Goal: Task Accomplishment & Management: Manage account settings

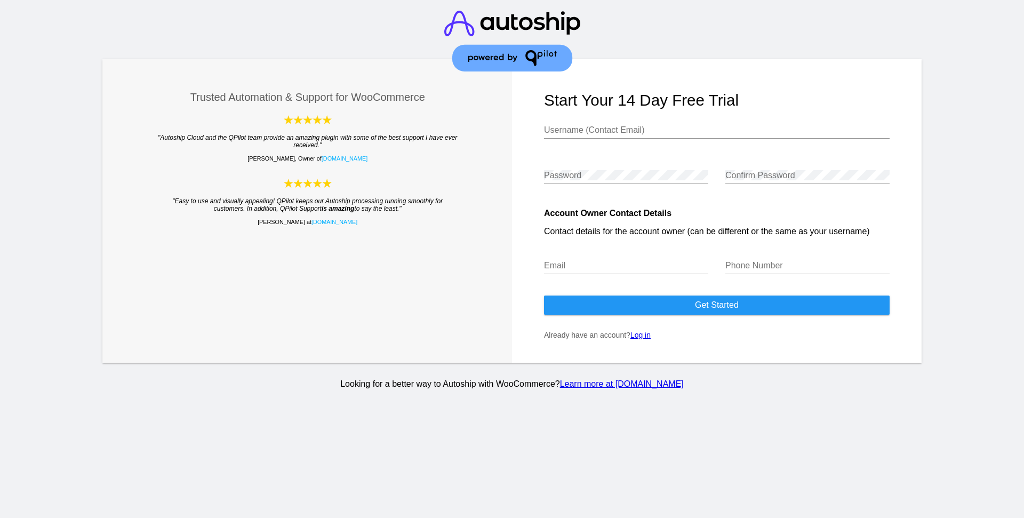
click at [642, 339] on link "Log in" at bounding box center [640, 335] width 20 height 9
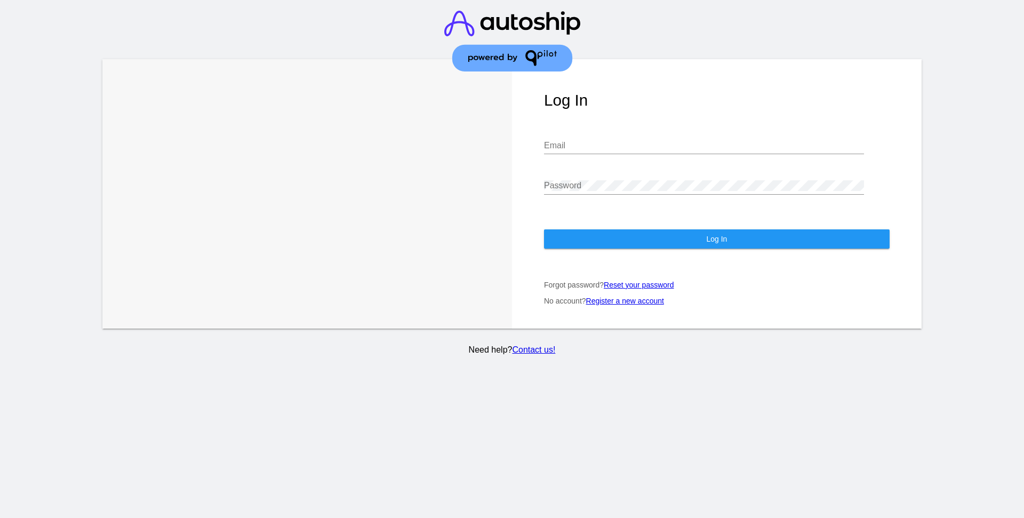
click at [570, 131] on div "Email" at bounding box center [704, 142] width 320 height 24
type input "[PERSON_NAME][EMAIL_ADDRESS][DOMAIN_NAME]"
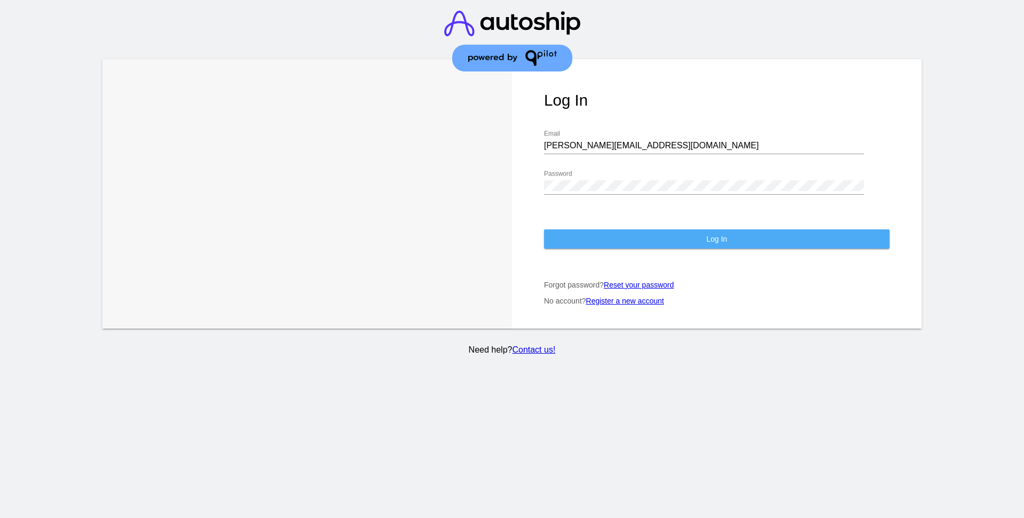
click at [719, 235] on span "Log In" at bounding box center [716, 239] width 21 height 9
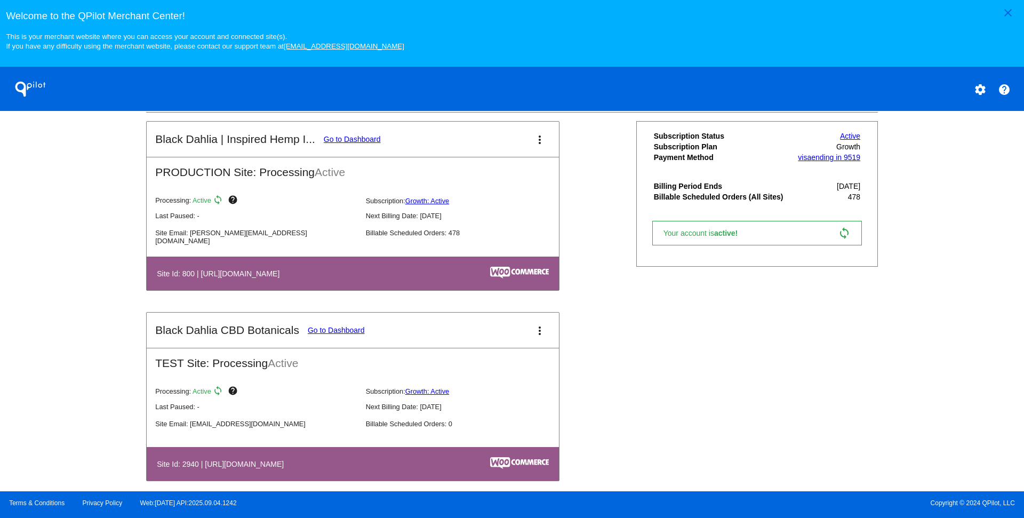
scroll to position [399, 0]
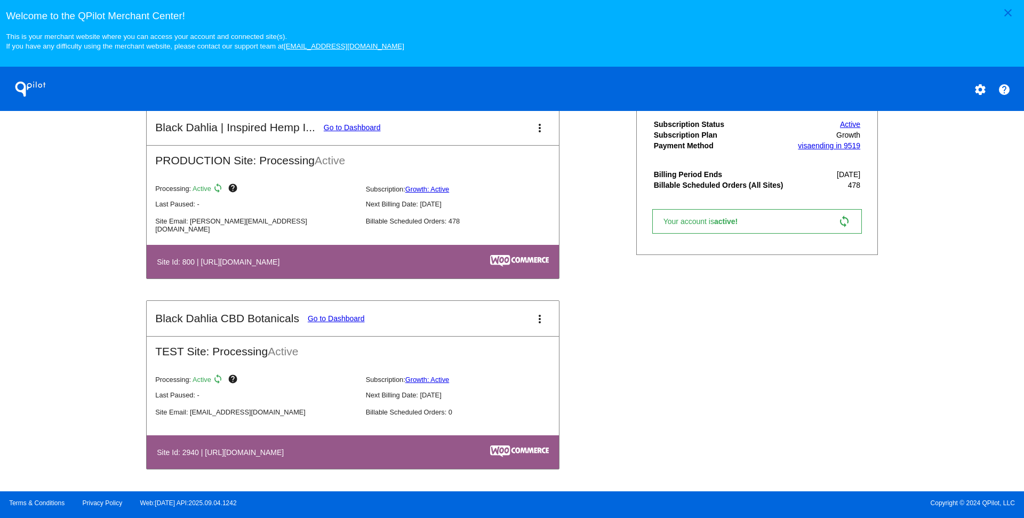
click at [352, 321] on link "Go to Dashboard" at bounding box center [336, 318] width 57 height 9
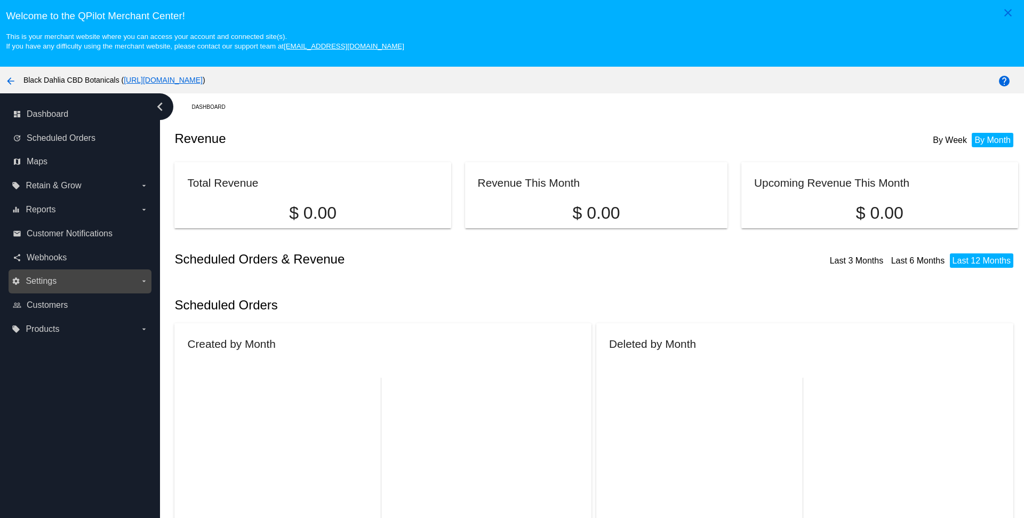
click at [136, 286] on label "settings Settings arrow_drop_down" at bounding box center [80, 280] width 136 height 17
click at [0, 0] on input "settings Settings arrow_drop_down" at bounding box center [0, 0] width 0 height 0
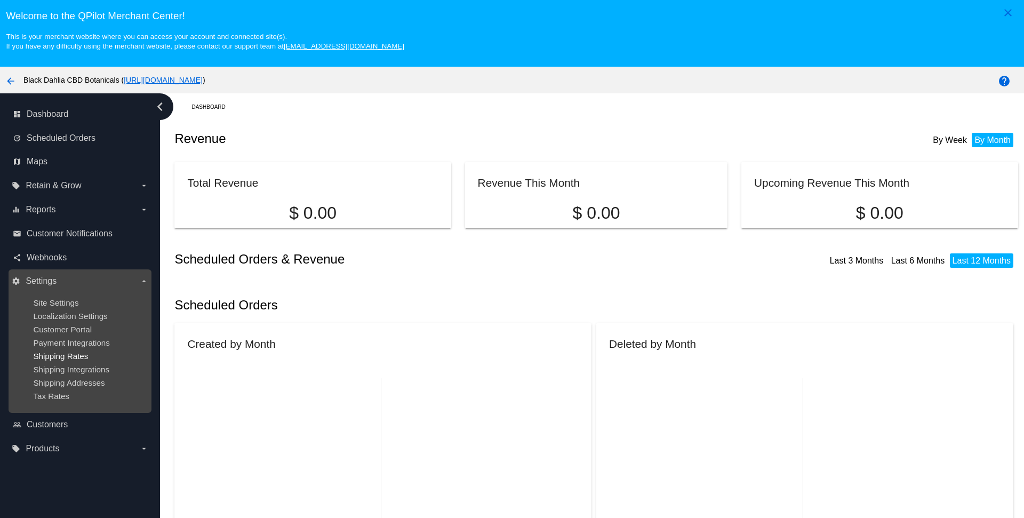
click at [60, 360] on span "Shipping Rates" at bounding box center [60, 355] width 55 height 9
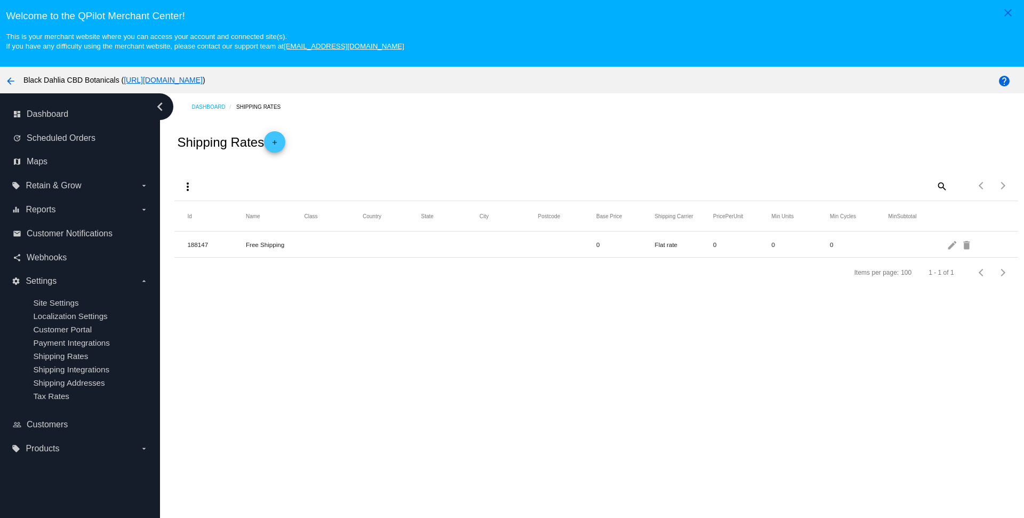
click at [8, 85] on mat-icon "arrow_back" at bounding box center [10, 81] width 13 height 13
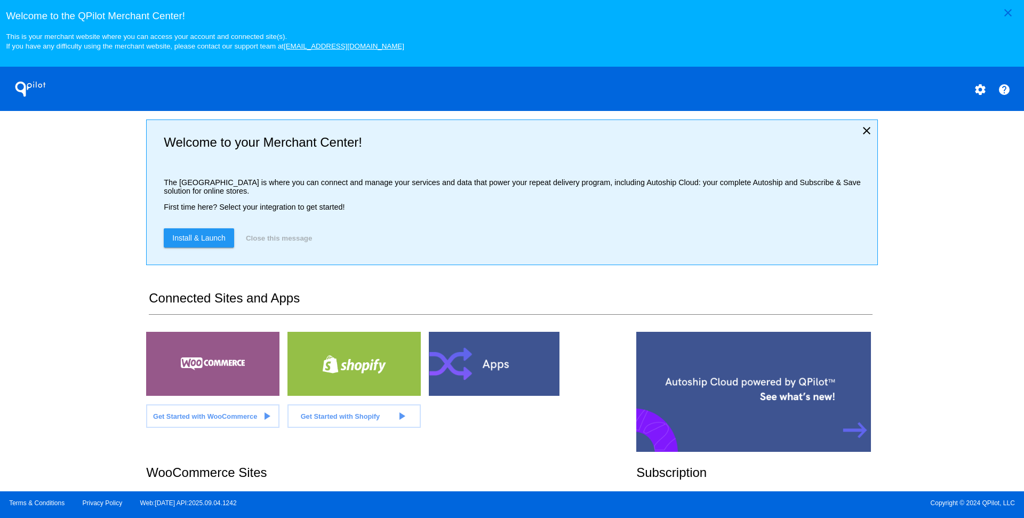
scroll to position [316, 0]
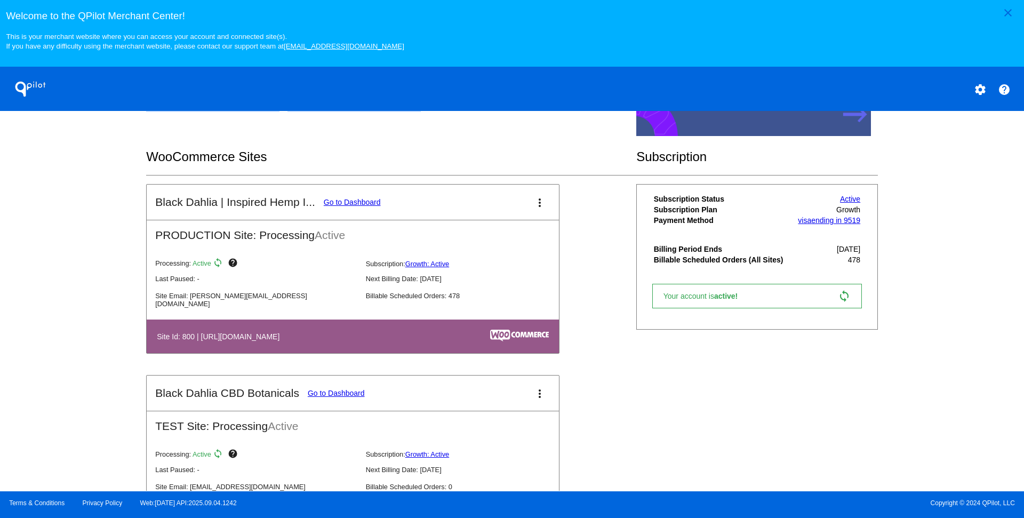
click at [374, 206] on link "Go to Dashboard" at bounding box center [352, 202] width 57 height 9
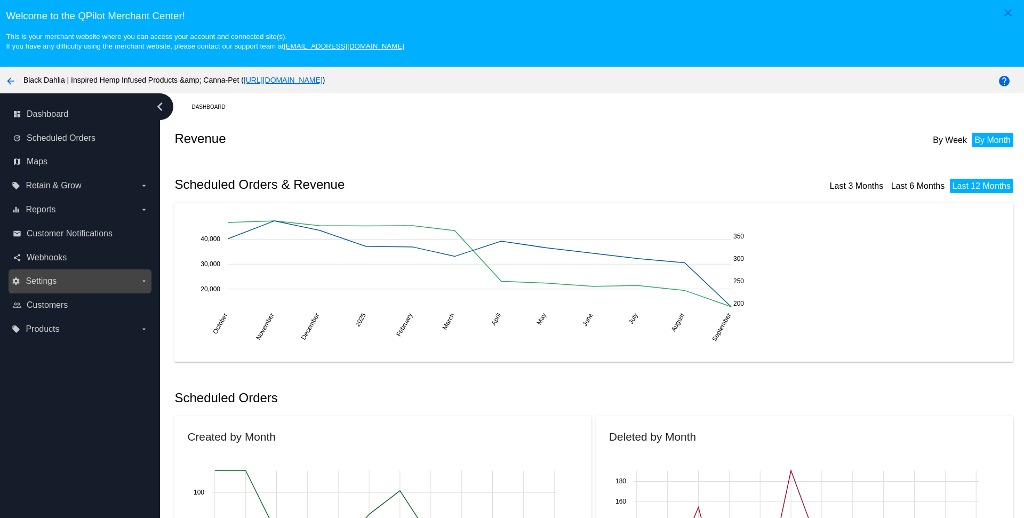
click at [117, 278] on label "settings Settings arrow_drop_down" at bounding box center [80, 280] width 136 height 17
click at [0, 0] on input "settings Settings arrow_drop_down" at bounding box center [0, 0] width 0 height 0
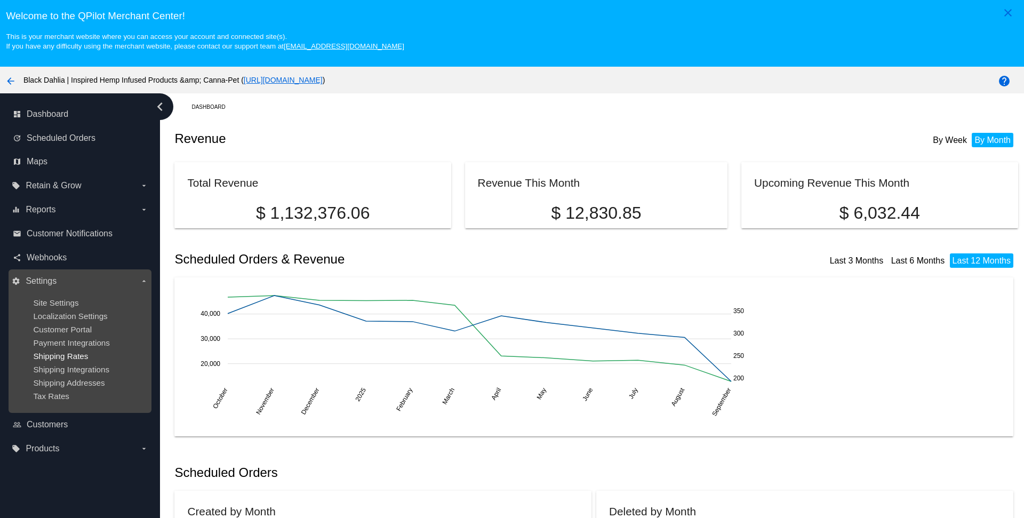
click at [83, 360] on span "Shipping Rates" at bounding box center [60, 355] width 55 height 9
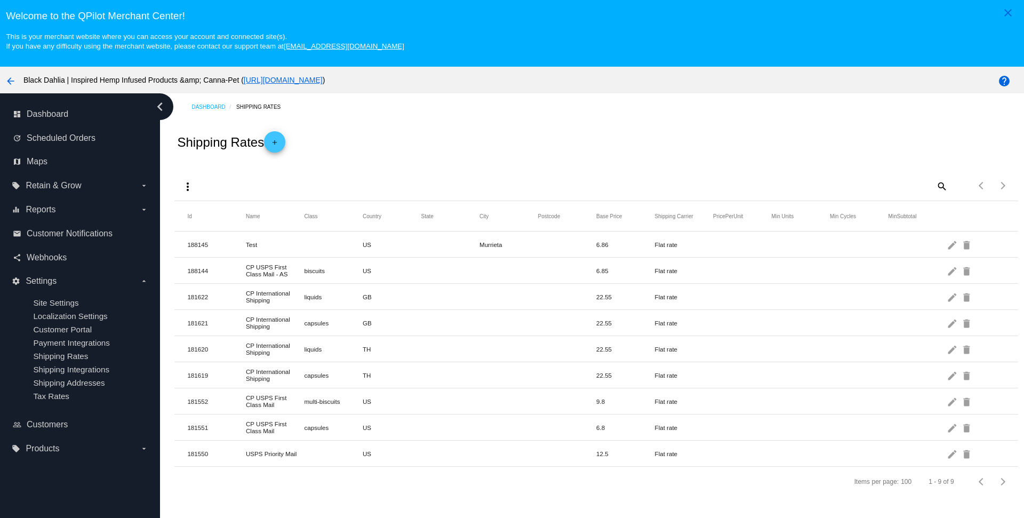
click at [10, 87] on mat-icon "arrow_back" at bounding box center [10, 81] width 13 height 13
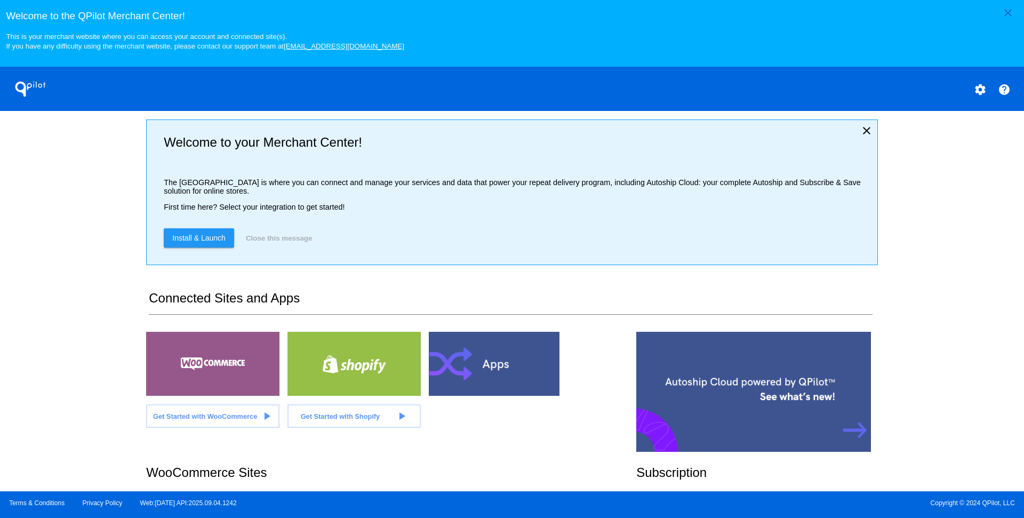
scroll to position [399, 0]
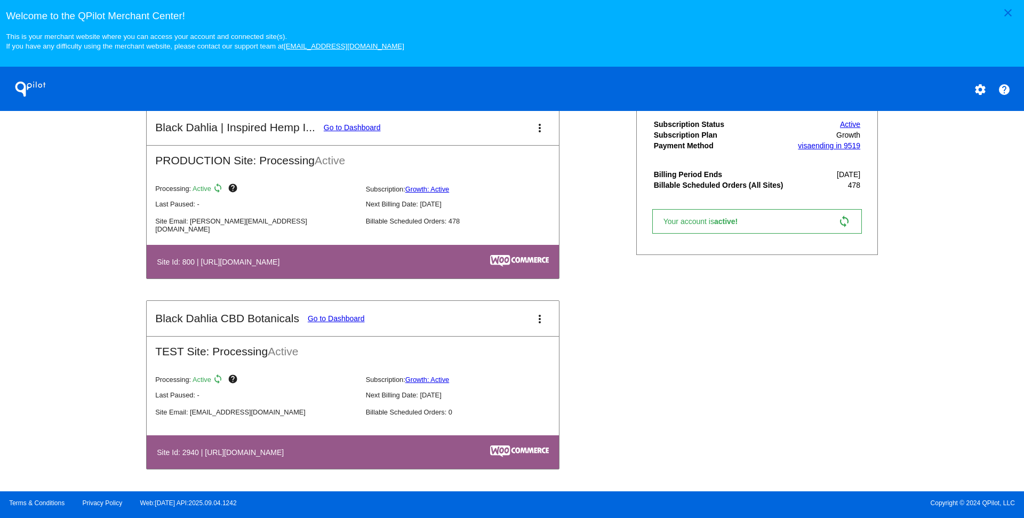
click at [344, 316] on link "Go to Dashboard" at bounding box center [336, 318] width 57 height 9
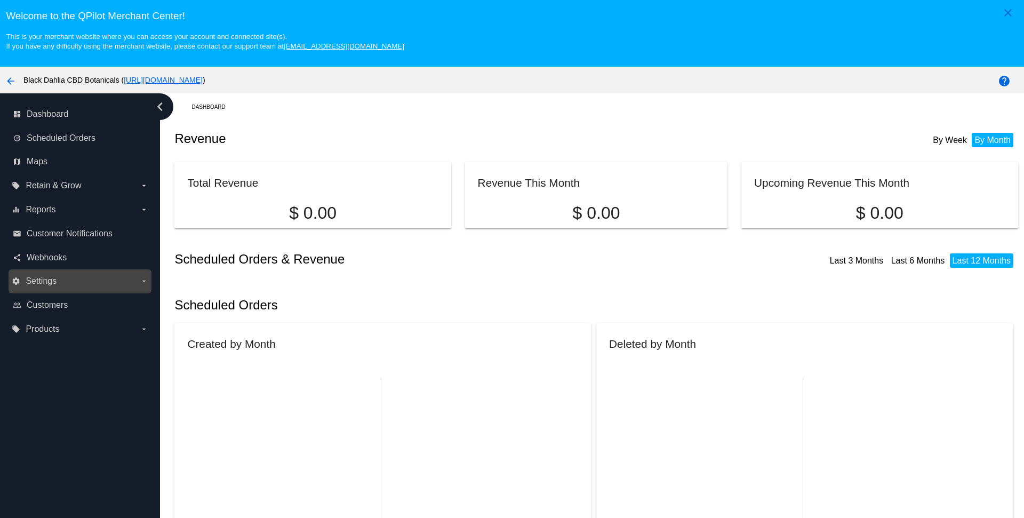
click at [99, 278] on label "settings Settings arrow_drop_down" at bounding box center [80, 280] width 136 height 17
click at [0, 0] on input "settings Settings arrow_drop_down" at bounding box center [0, 0] width 0 height 0
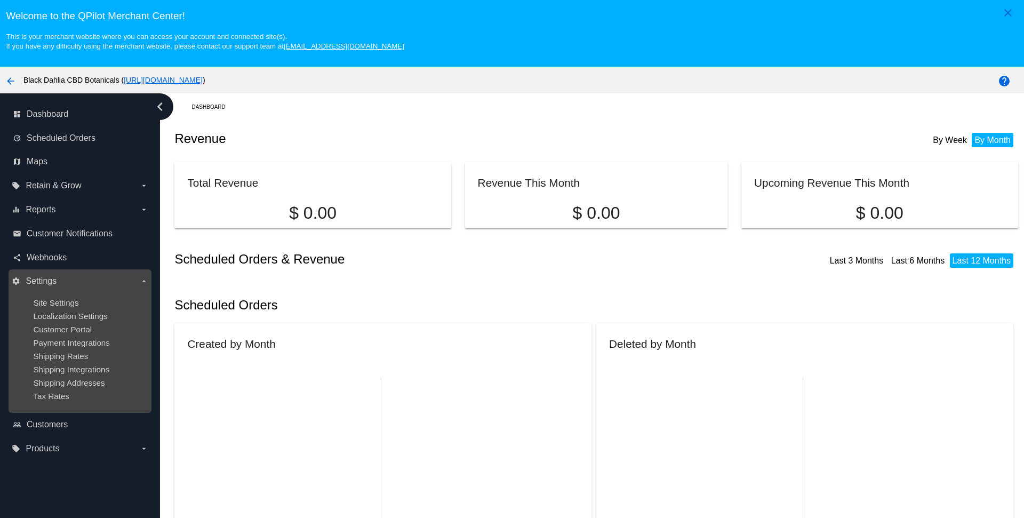
click at [103, 360] on div "Shipping Rates" at bounding box center [88, 355] width 110 height 9
click at [79, 360] on span "Shipping Rates" at bounding box center [60, 355] width 55 height 9
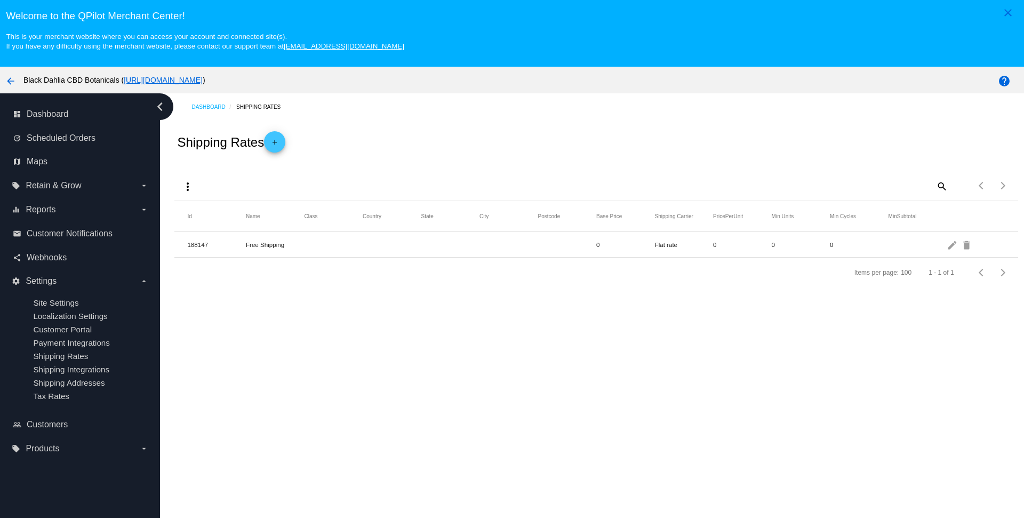
click at [281, 149] on mat-icon "add" at bounding box center [274, 145] width 13 height 13
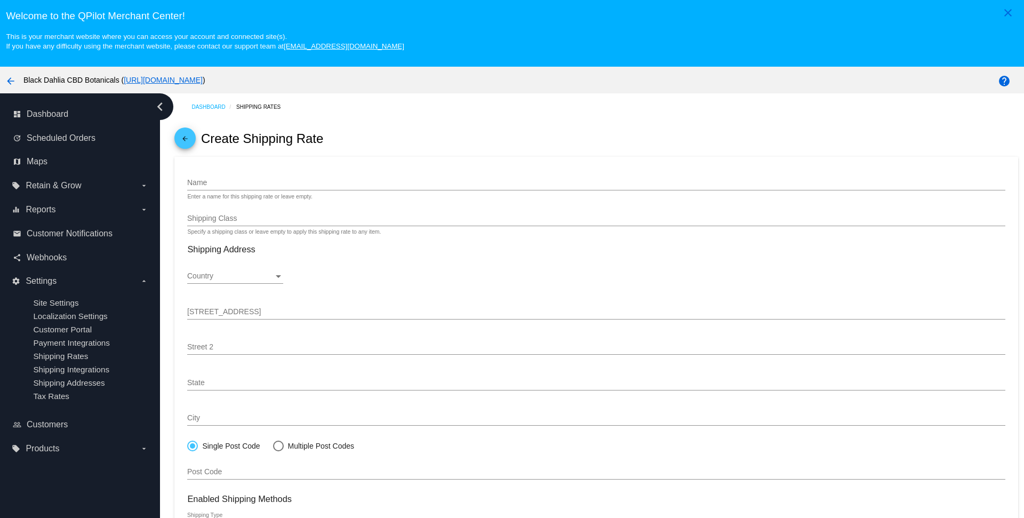
click at [329, 184] on input "Name" at bounding box center [595, 183] width 817 height 9
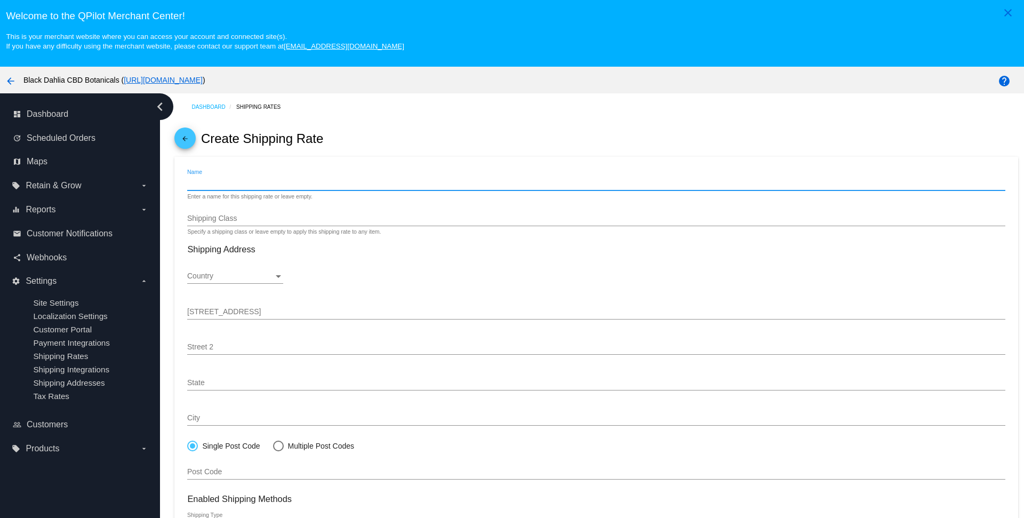
click at [329, 184] on input "Name" at bounding box center [595, 183] width 817 height 9
type input "autoship-ground"
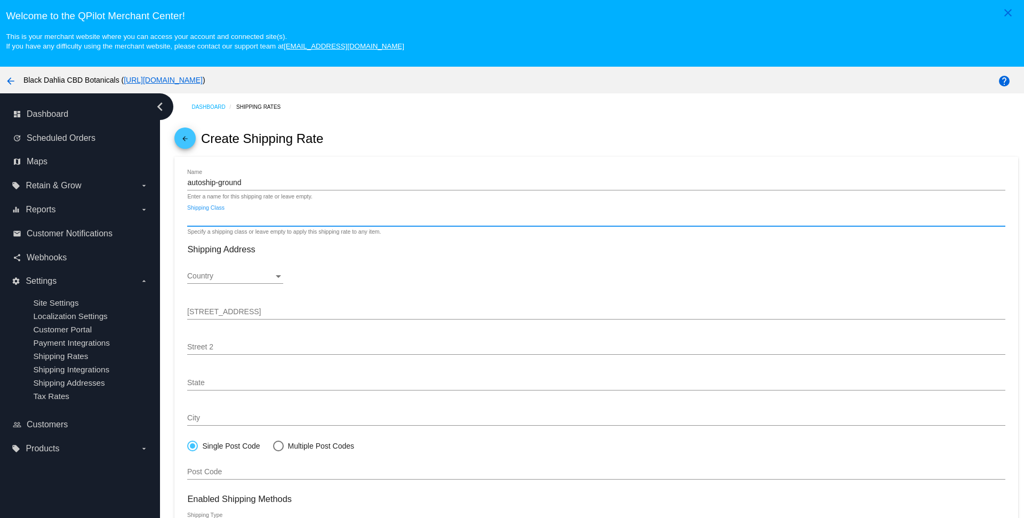
type input "c"
type input "biscuits"
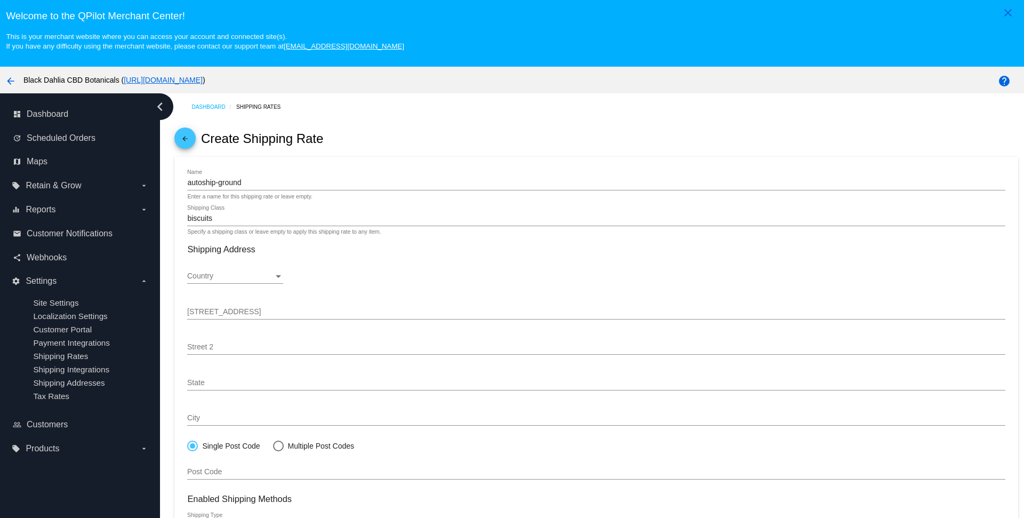
click at [269, 284] on div at bounding box center [235, 283] width 96 height 1
click at [271, 280] on div "Country" at bounding box center [230, 276] width 86 height 9
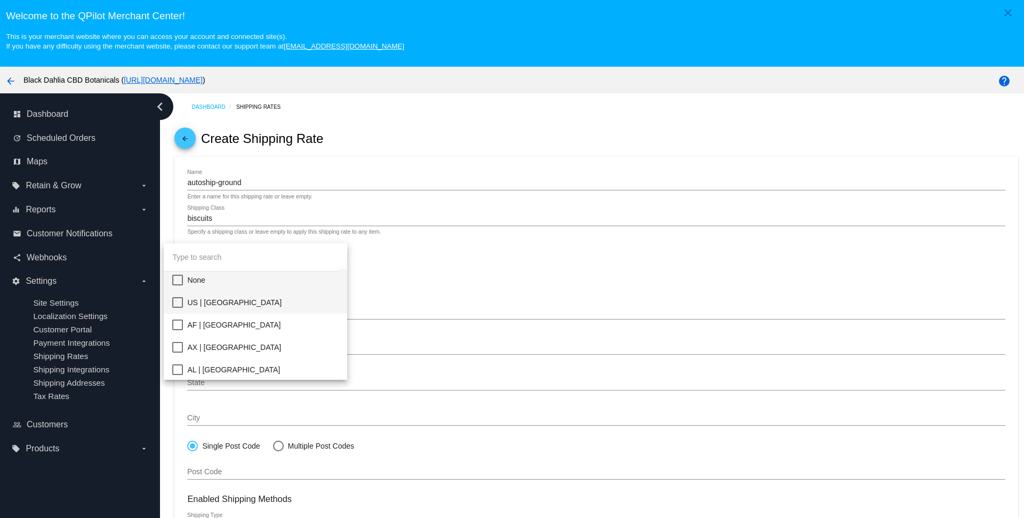
click at [178, 303] on mat-pseudo-checkbox at bounding box center [177, 302] width 11 height 11
click at [474, 304] on div at bounding box center [512, 259] width 1024 height 518
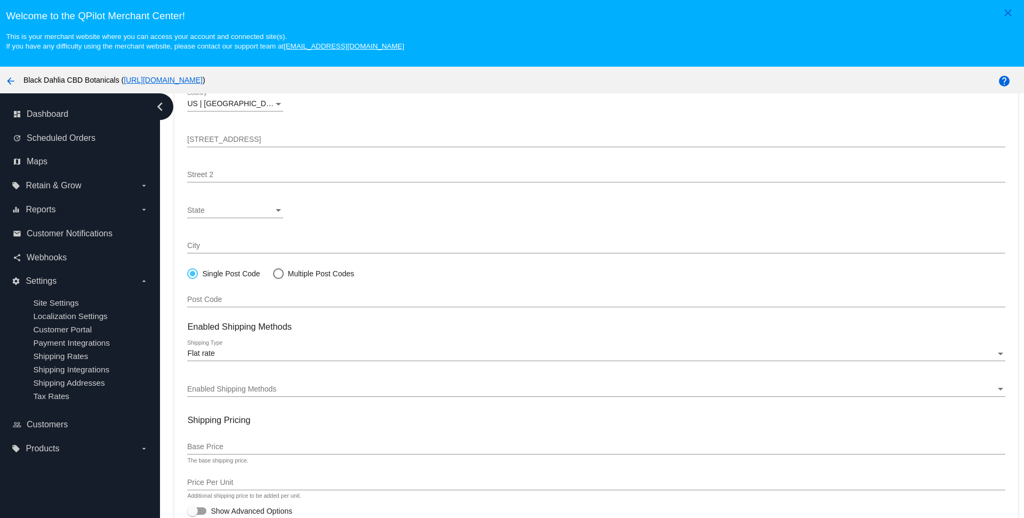
scroll to position [179, 0]
click at [267, 447] on input "Base Price" at bounding box center [595, 447] width 817 height 9
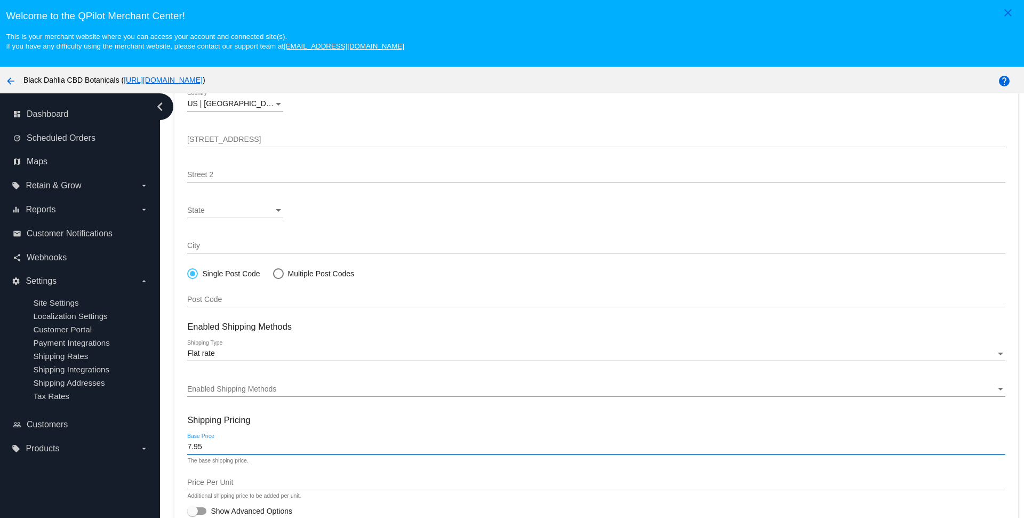
scroll to position [69, 0]
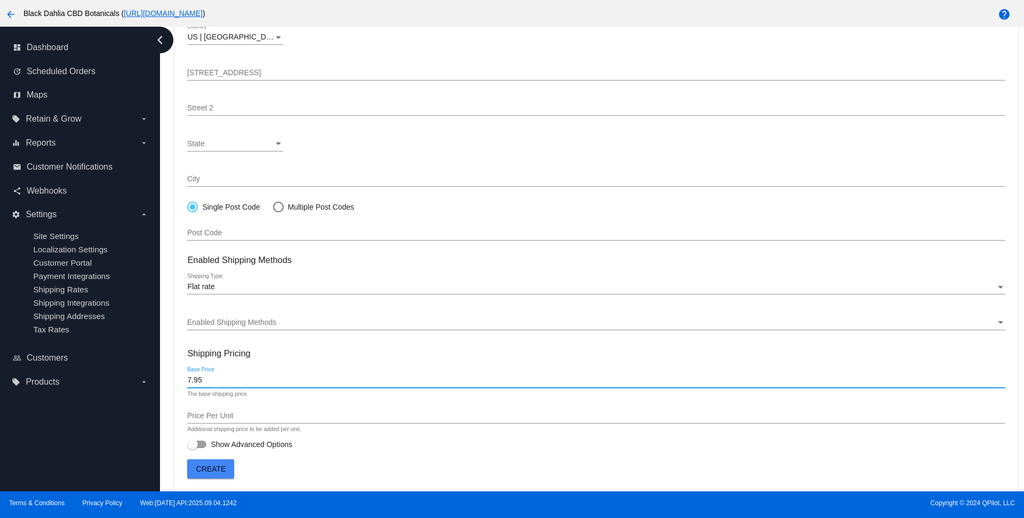
type input "7.95"
click at [204, 447] on div at bounding box center [196, 443] width 19 height 7
click at [192, 448] on input "Show Advanced Options" at bounding box center [192, 448] width 1 height 1
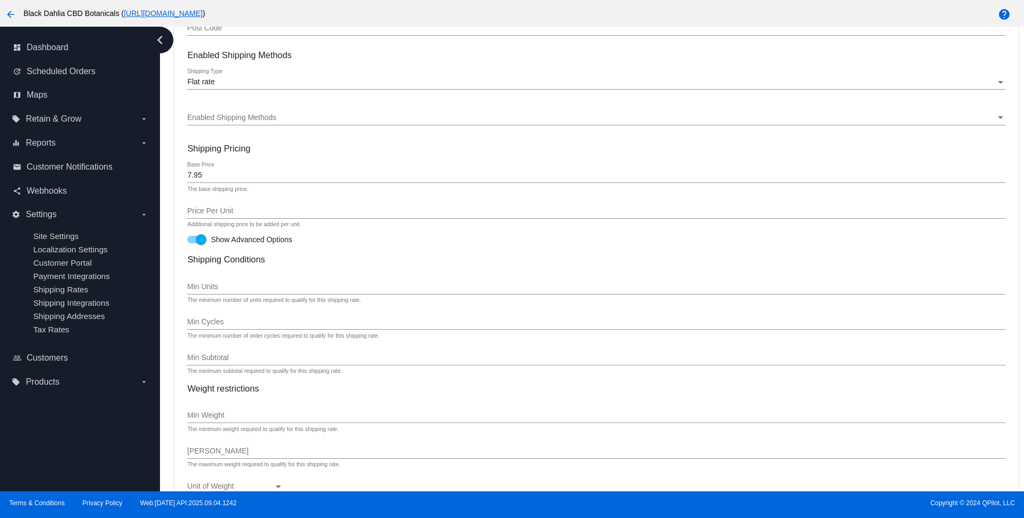
scroll to position [436, 0]
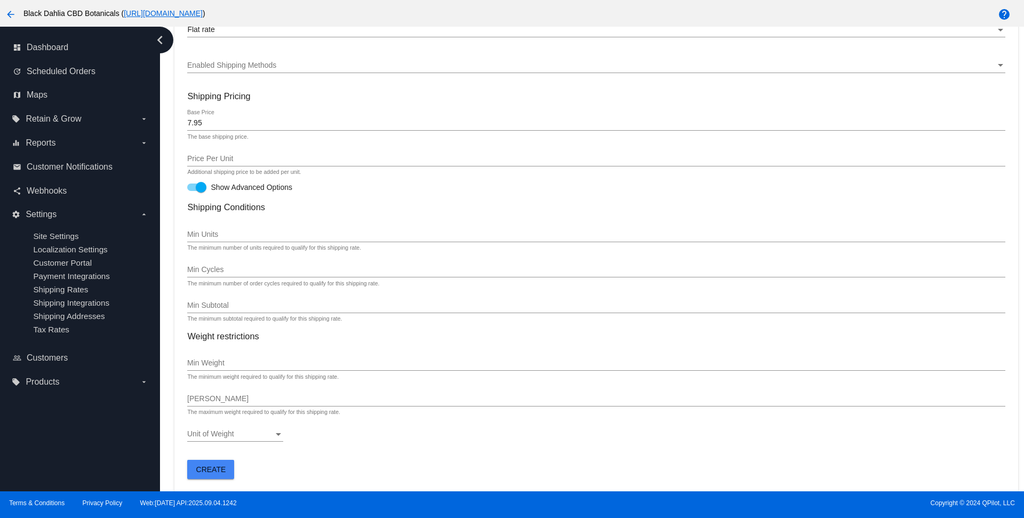
click at [198, 190] on div at bounding box center [201, 187] width 11 height 11
click at [192, 191] on input "Show Advanced Options" at bounding box center [192, 191] width 1 height 1
checkbox input "false"
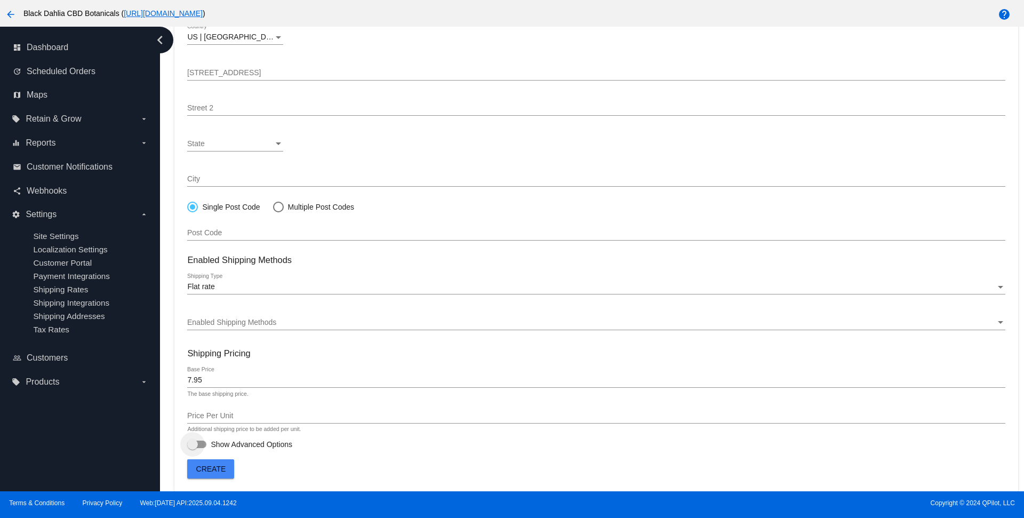
scroll to position [179, 0]
click at [215, 473] on span "Create" at bounding box center [211, 468] width 30 height 9
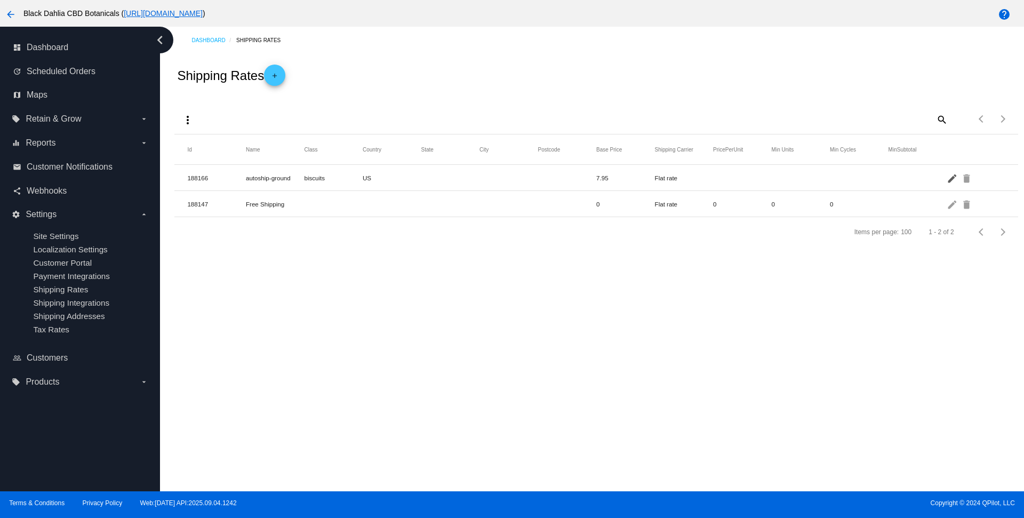
click at [946, 178] on mat-icon "edit" at bounding box center [952, 178] width 13 height 17
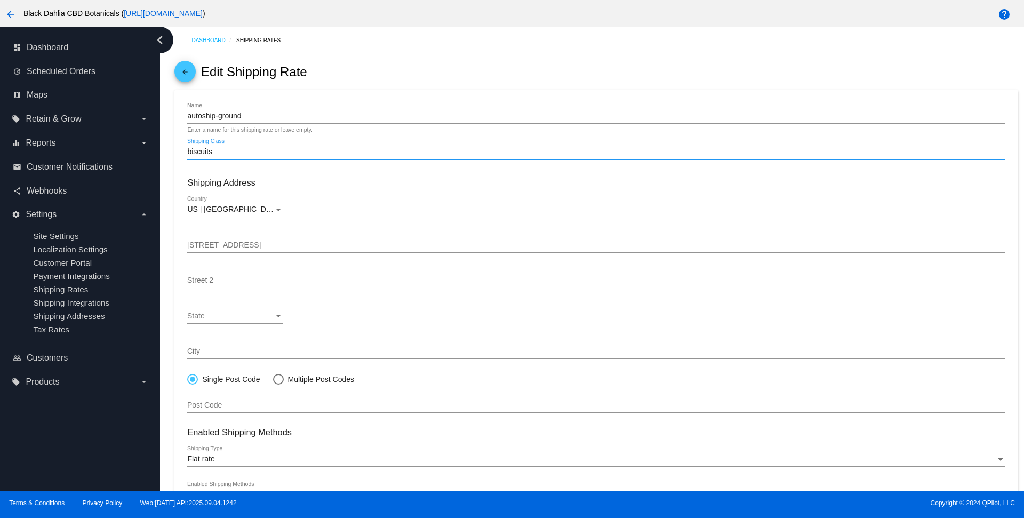
click at [199, 154] on input "biscuits" at bounding box center [595, 152] width 817 height 9
click at [190, 153] on input "biscuits" at bounding box center [595, 152] width 817 height 9
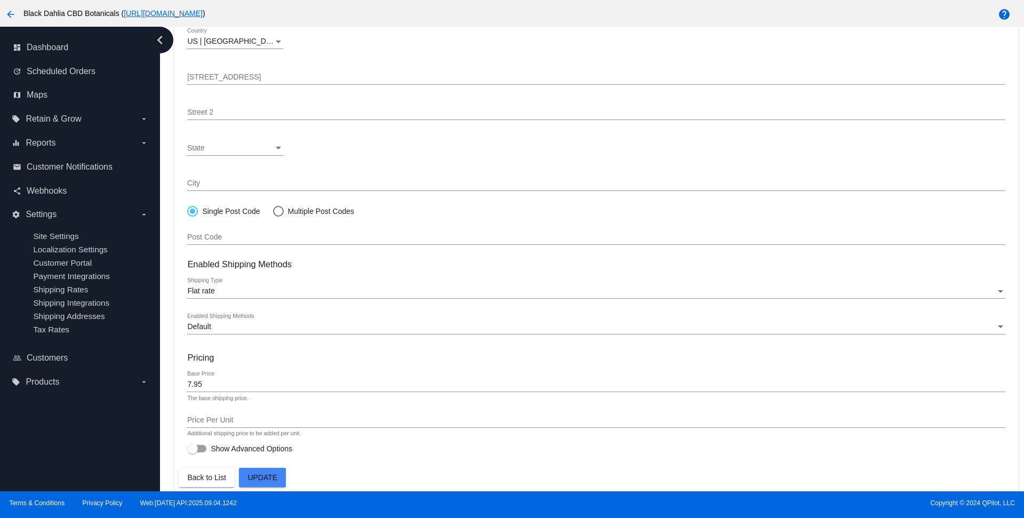
type input "Biscuits"
click at [271, 481] on span "Update" at bounding box center [262, 477] width 30 height 9
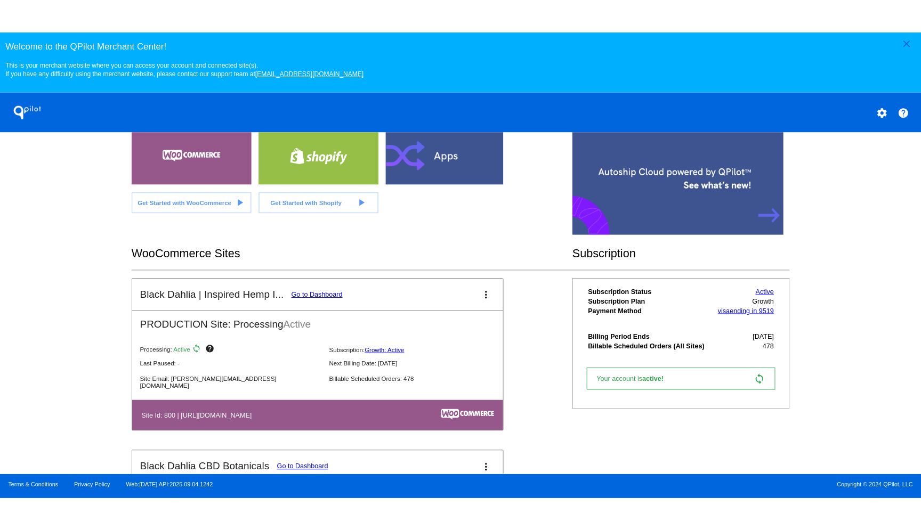
scroll to position [345, 0]
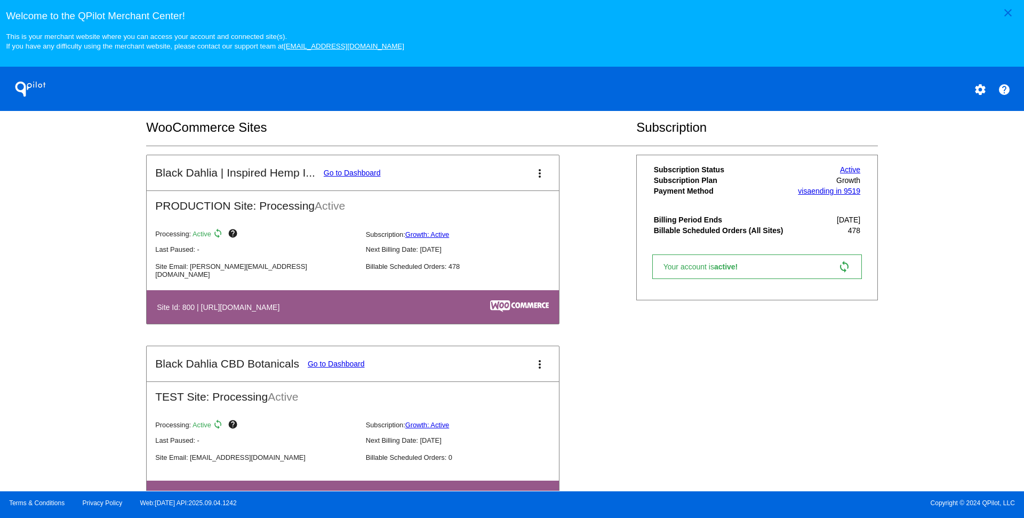
click at [366, 177] on link "Go to Dashboard" at bounding box center [352, 172] width 57 height 9
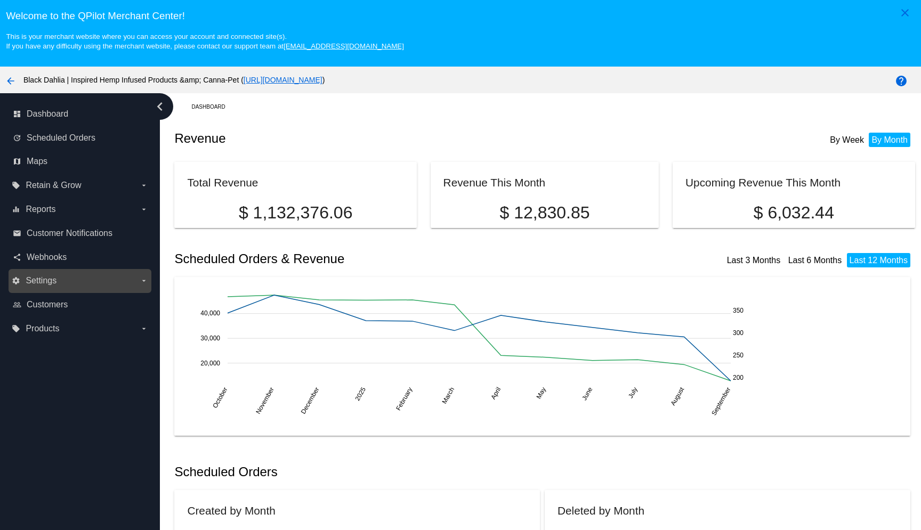
click at [55, 284] on span "Settings" at bounding box center [41, 281] width 31 height 10
click at [0, 0] on input "settings Settings arrow_drop_down" at bounding box center [0, 0] width 0 height 0
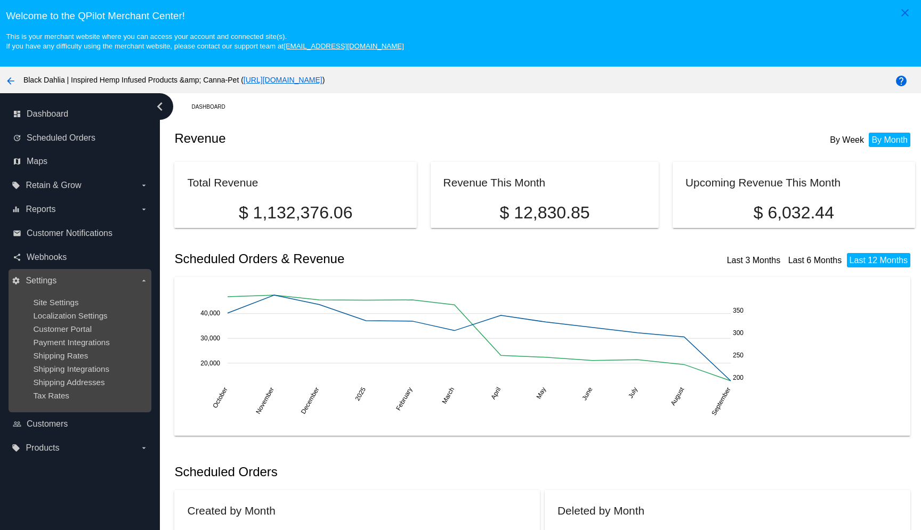
click at [91, 360] on div "Shipping Rates" at bounding box center [88, 355] width 110 height 9
click at [57, 360] on span "Shipping Rates" at bounding box center [60, 355] width 55 height 9
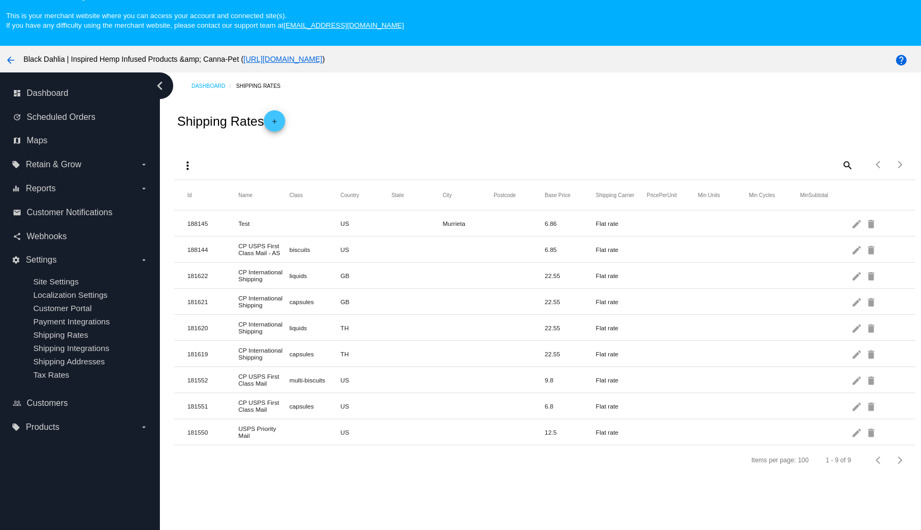
scroll to position [69, 0]
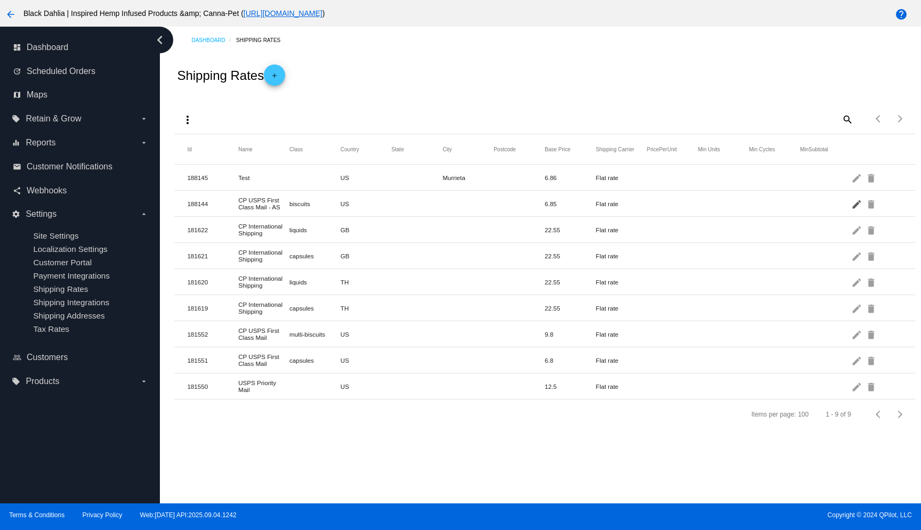
click at [851, 206] on mat-icon "edit" at bounding box center [857, 204] width 13 height 17
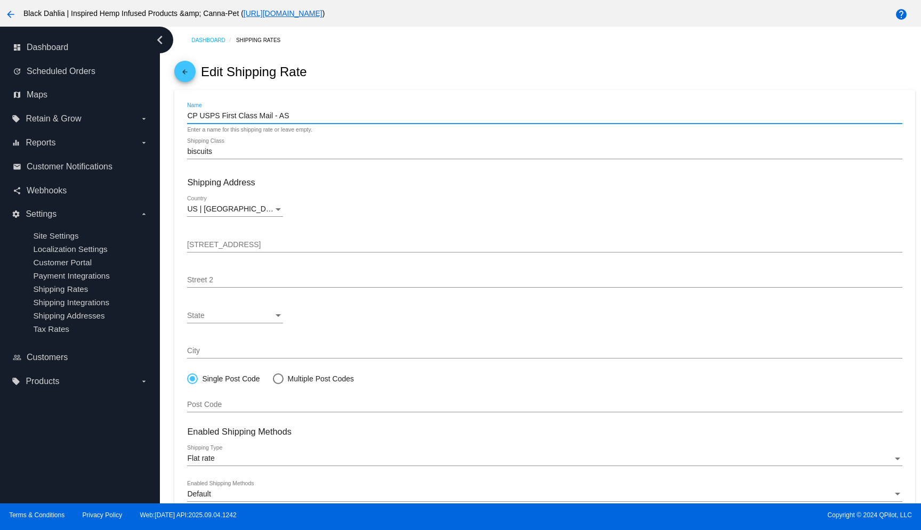
click at [296, 119] on input "CP USPS First Class Mail - AS" at bounding box center [544, 116] width 715 height 9
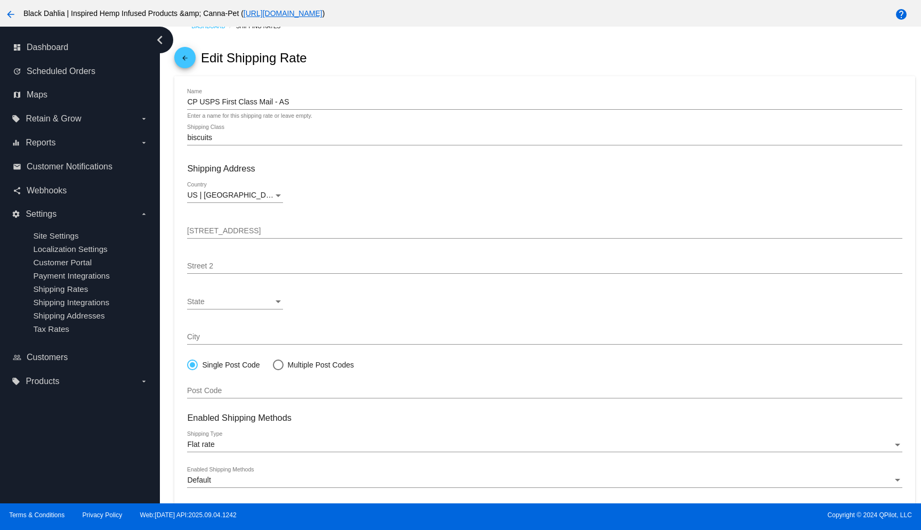
scroll to position [162, 0]
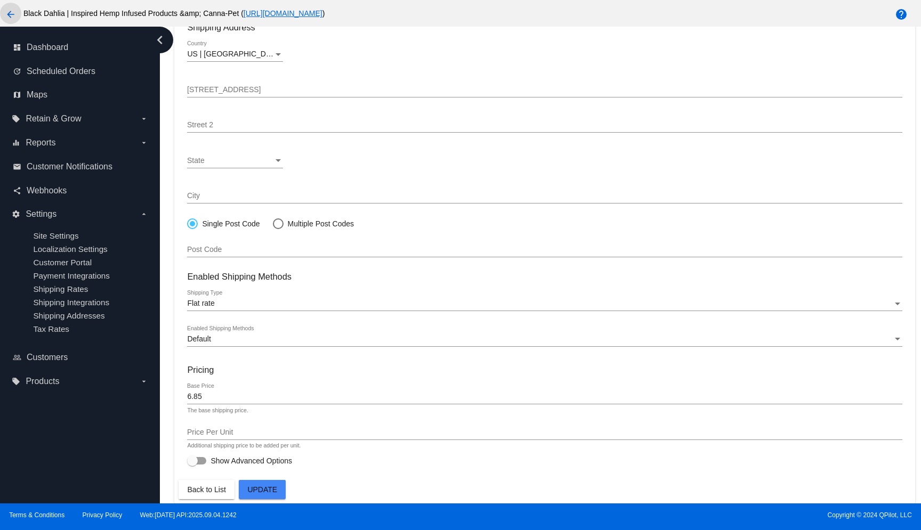
click at [8, 14] on mat-icon "arrow_back" at bounding box center [10, 14] width 13 height 13
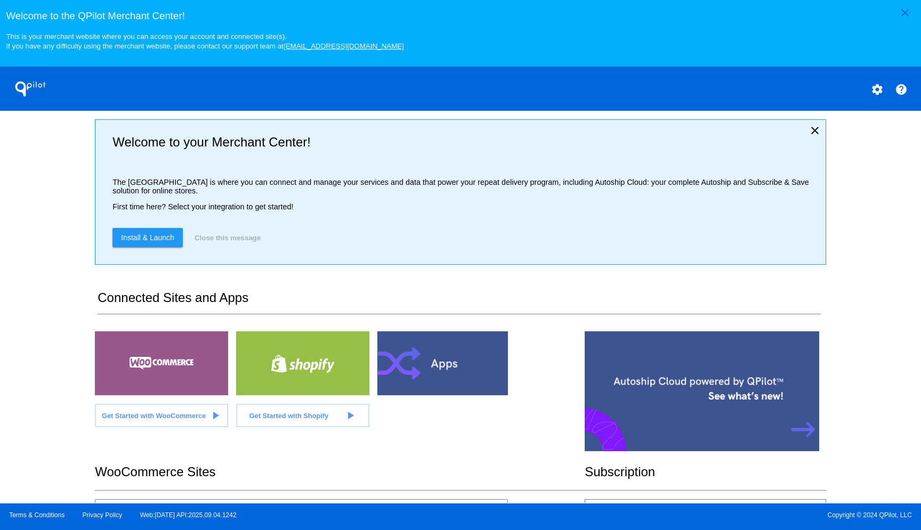
scroll to position [386, 0]
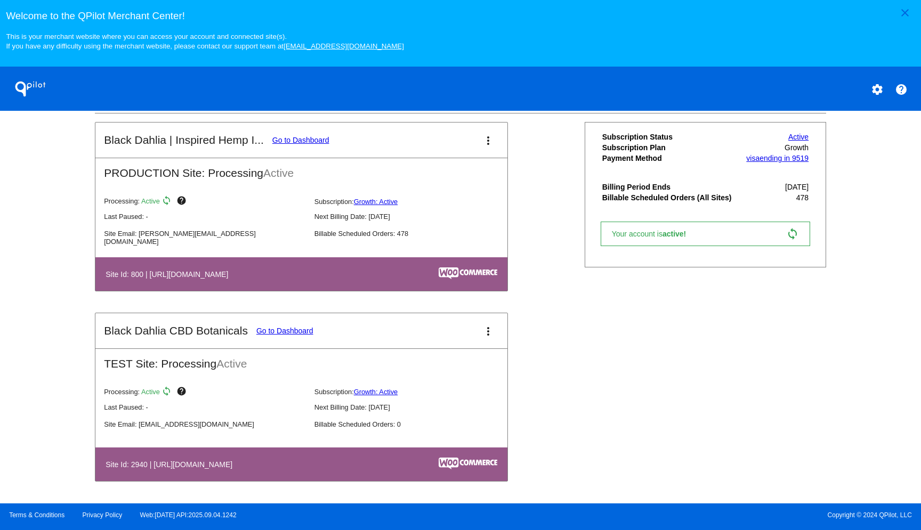
click at [308, 140] on link "Go to Dashboard" at bounding box center [300, 140] width 57 height 9
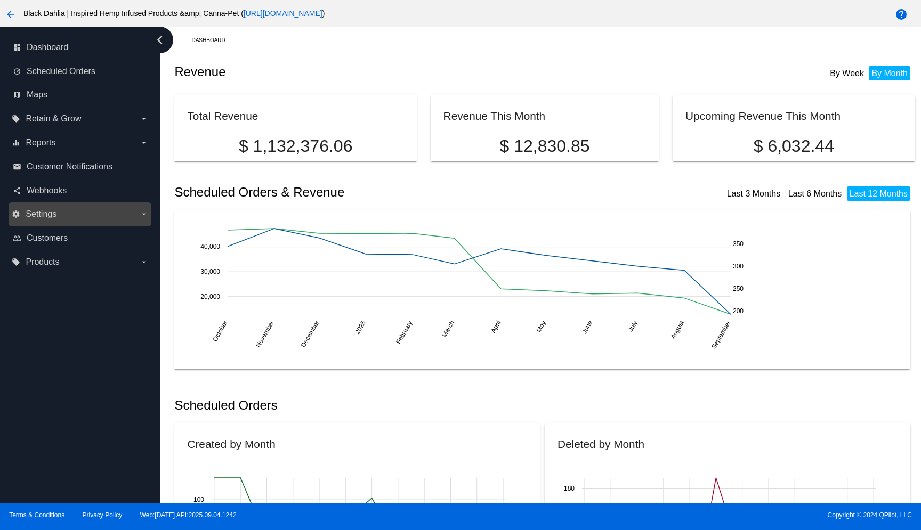
click at [68, 223] on label "settings Settings arrow_drop_down" at bounding box center [80, 214] width 136 height 17
click at [0, 0] on input "settings Settings arrow_drop_down" at bounding box center [0, 0] width 0 height 0
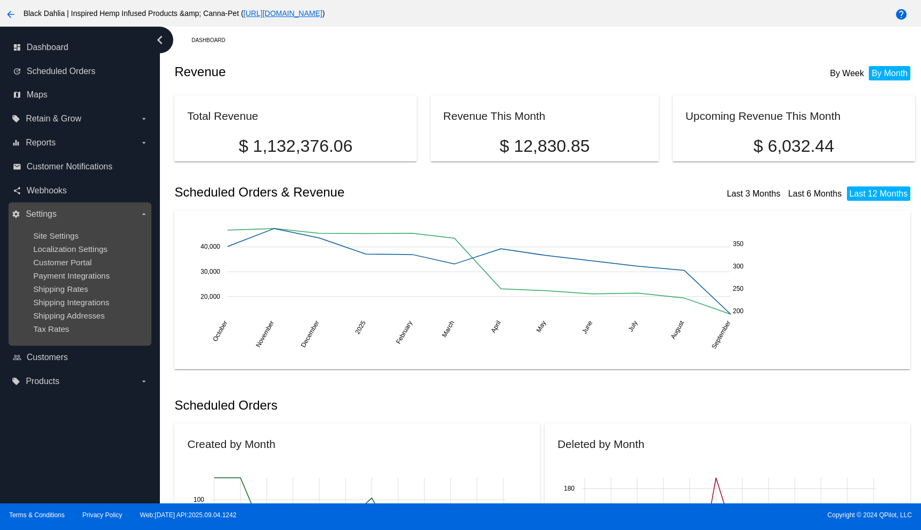
click at [90, 294] on div "Shipping Rates" at bounding box center [88, 289] width 110 height 9
click at [73, 294] on span "Shipping Rates" at bounding box center [60, 289] width 55 height 9
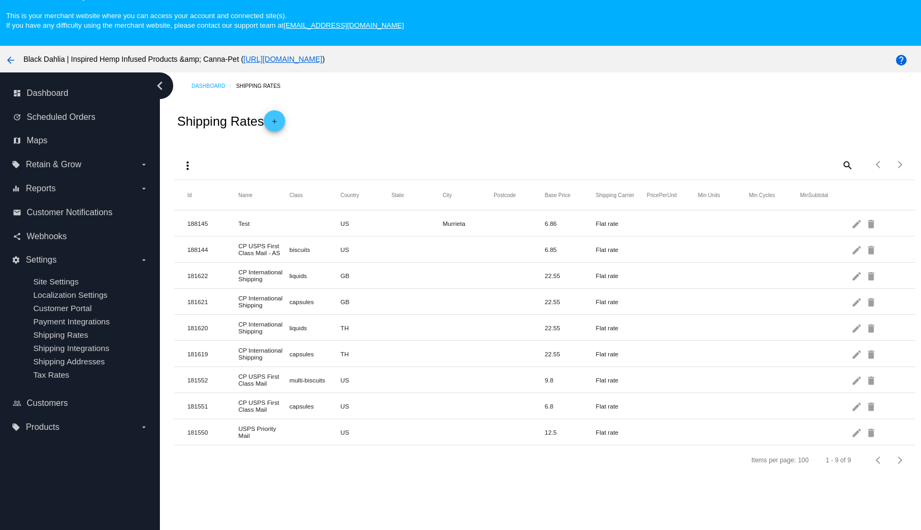
scroll to position [69, 0]
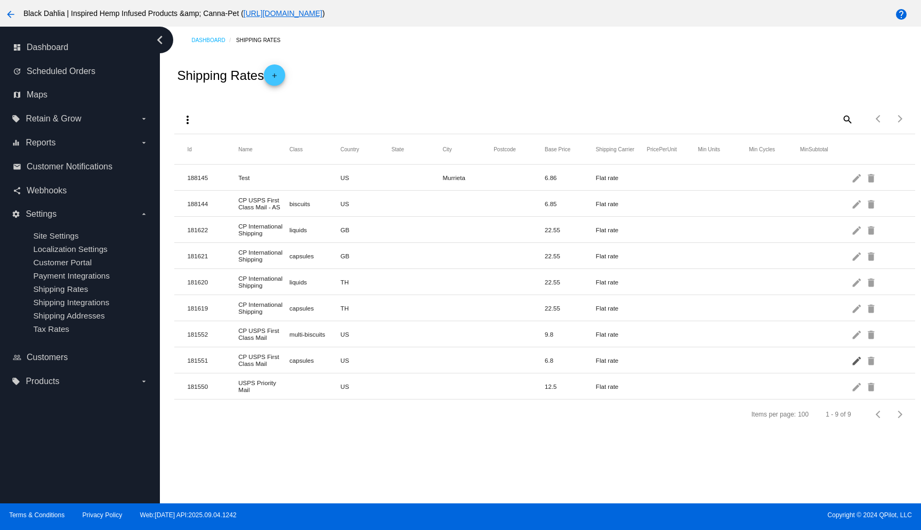
click at [851, 367] on mat-icon "edit" at bounding box center [857, 360] width 13 height 17
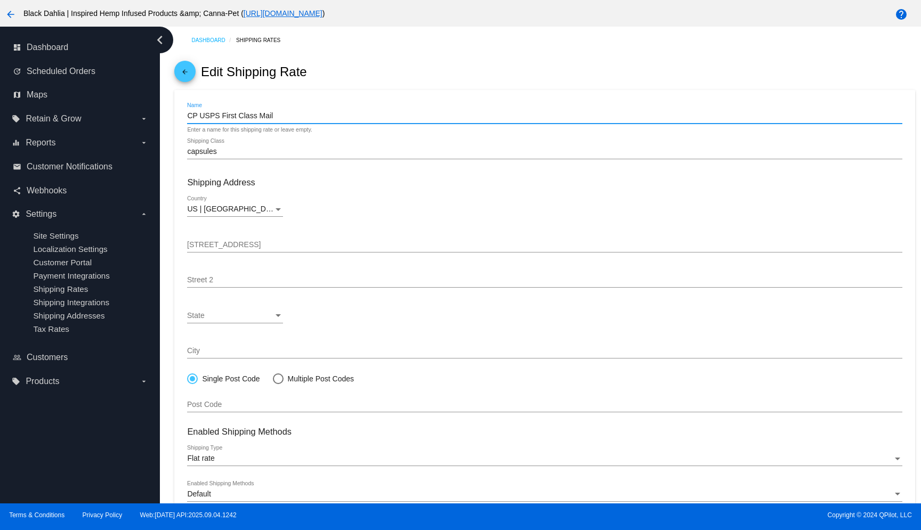
click at [378, 120] on input "CP USPS First Class Mail" at bounding box center [544, 116] width 715 height 9
click at [594, 155] on input "capsules" at bounding box center [544, 152] width 715 height 9
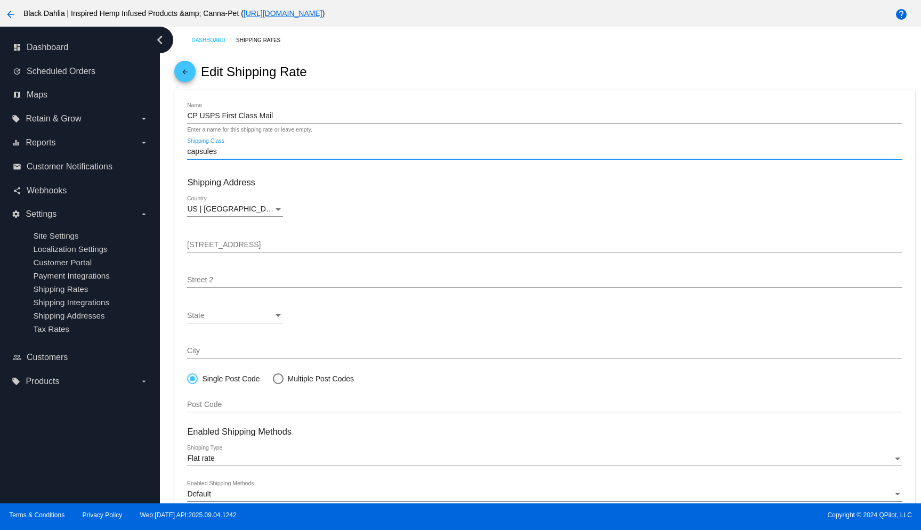
click at [594, 155] on input "capsules" at bounding box center [544, 152] width 715 height 9
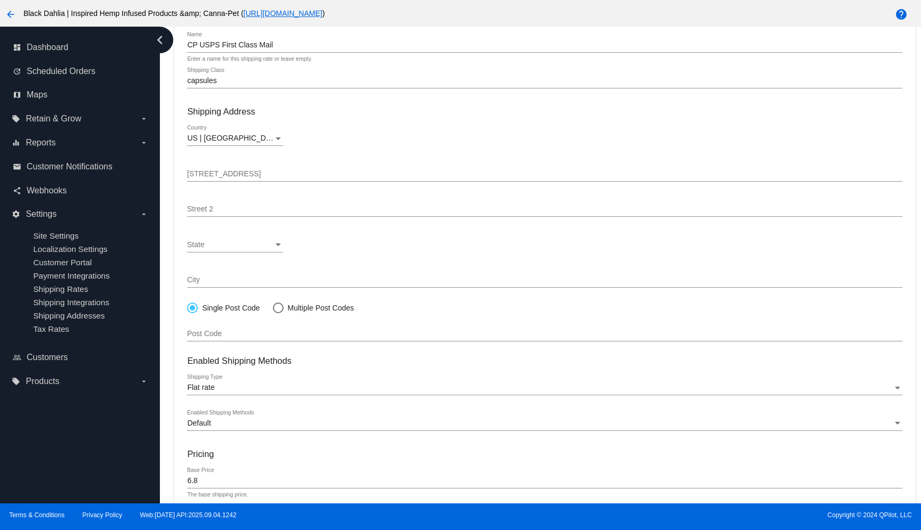
scroll to position [162, 0]
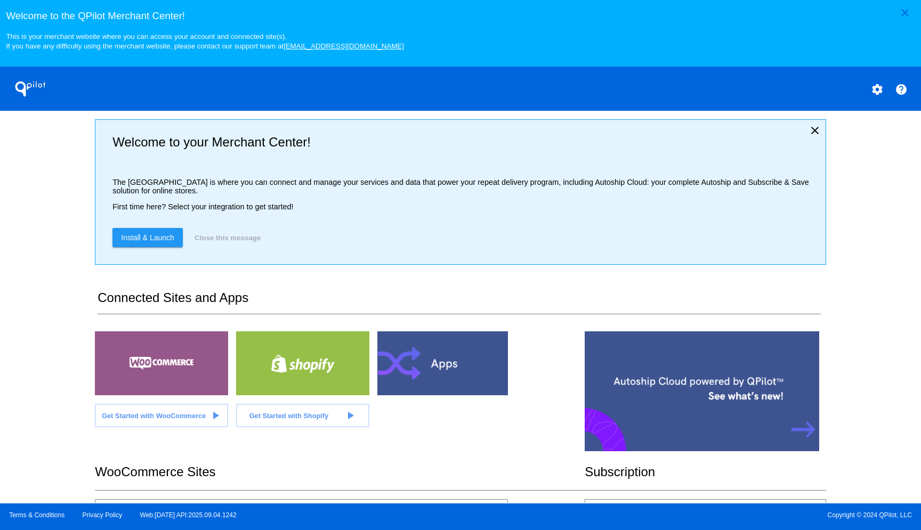
scroll to position [386, 0]
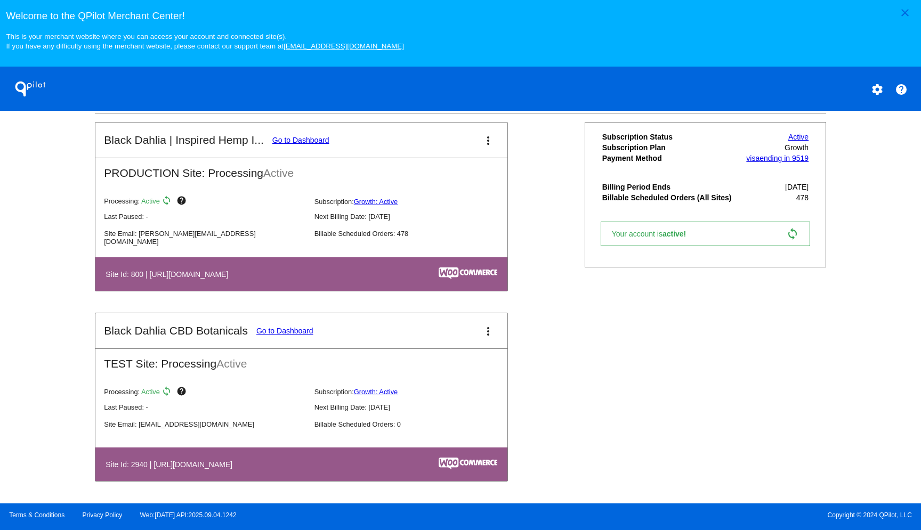
click at [287, 140] on link "Go to Dashboard" at bounding box center [300, 140] width 57 height 9
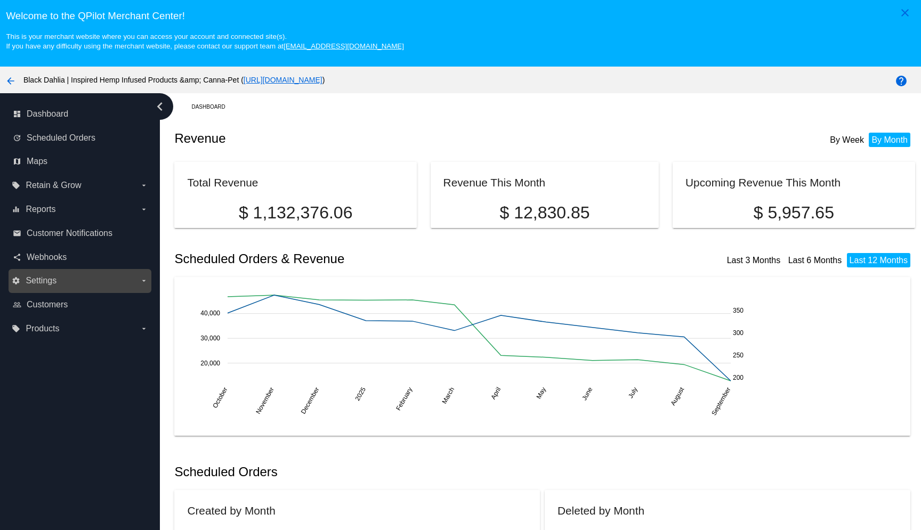
click at [104, 279] on label "settings Settings arrow_drop_down" at bounding box center [80, 280] width 136 height 17
click at [0, 0] on input "settings Settings arrow_drop_down" at bounding box center [0, 0] width 0 height 0
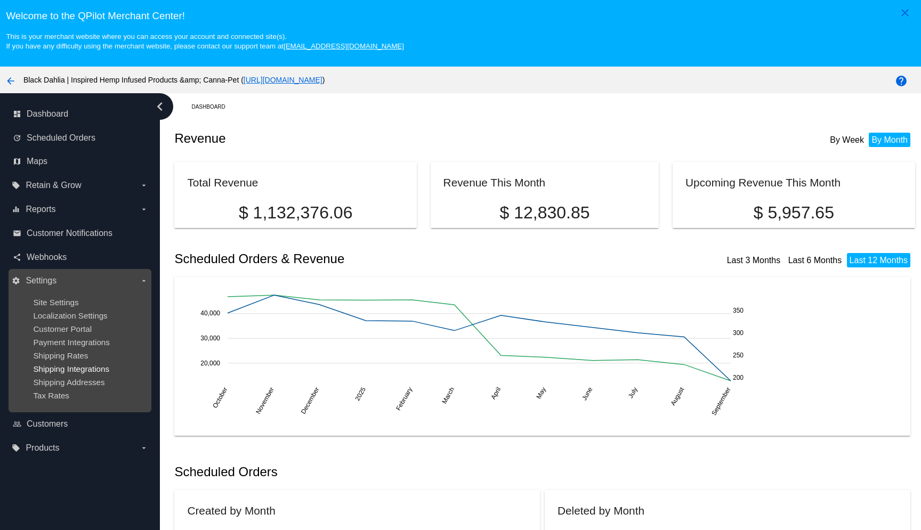
click at [91, 374] on span "Shipping Integrations" at bounding box center [71, 369] width 76 height 9
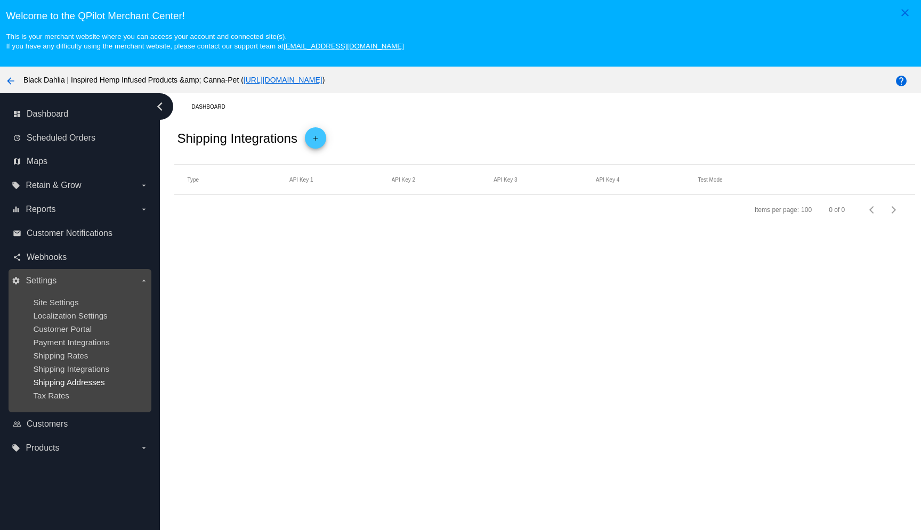
click at [78, 387] on span "Shipping Addresses" at bounding box center [68, 382] width 71 height 9
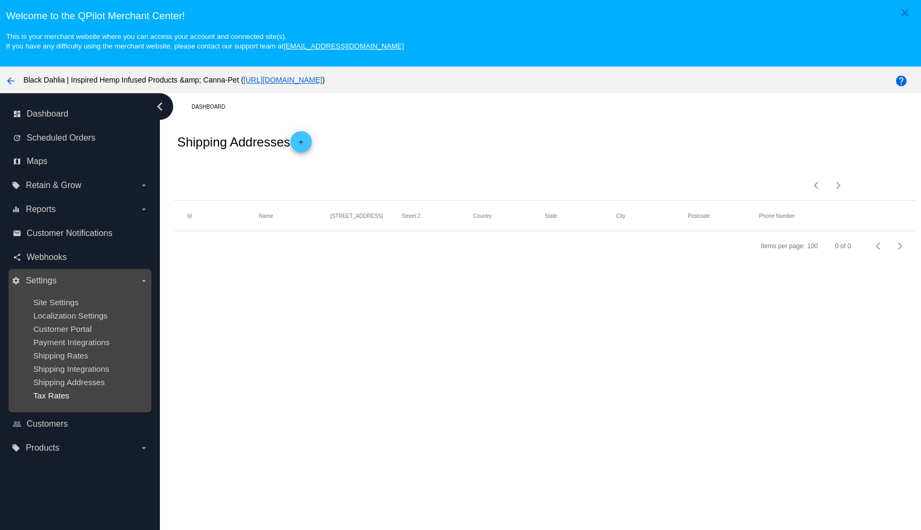
click at [65, 400] on span "Tax Rates" at bounding box center [51, 395] width 36 height 9
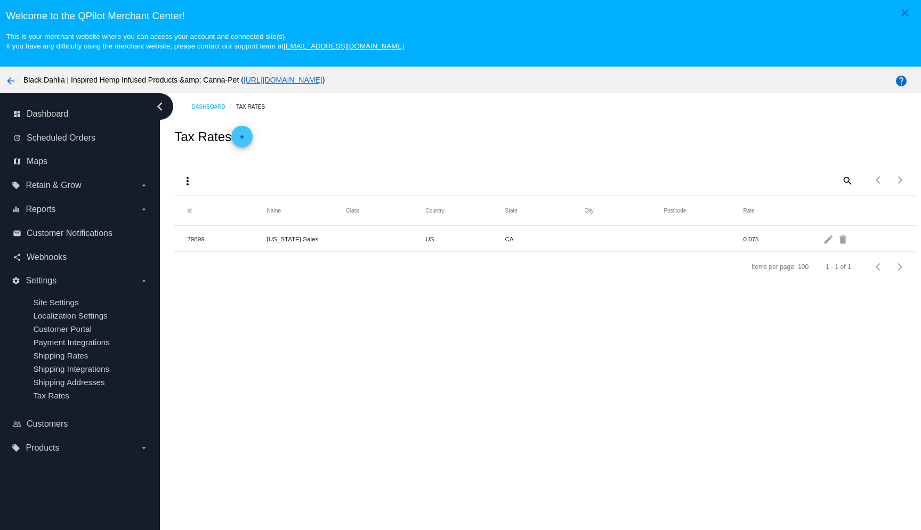
click at [73, 360] on span "Shipping Rates" at bounding box center [60, 355] width 55 height 9
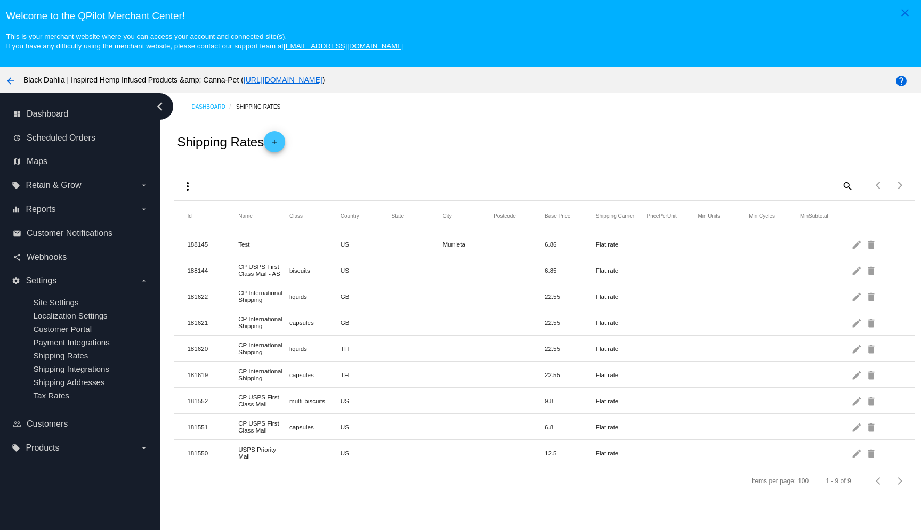
click at [13, 87] on mat-icon "arrow_back" at bounding box center [10, 81] width 13 height 13
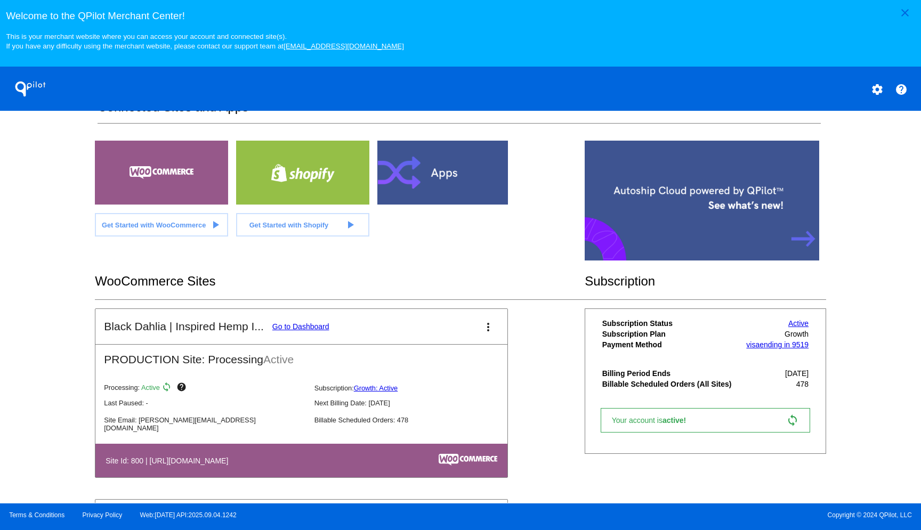
scroll to position [386, 0]
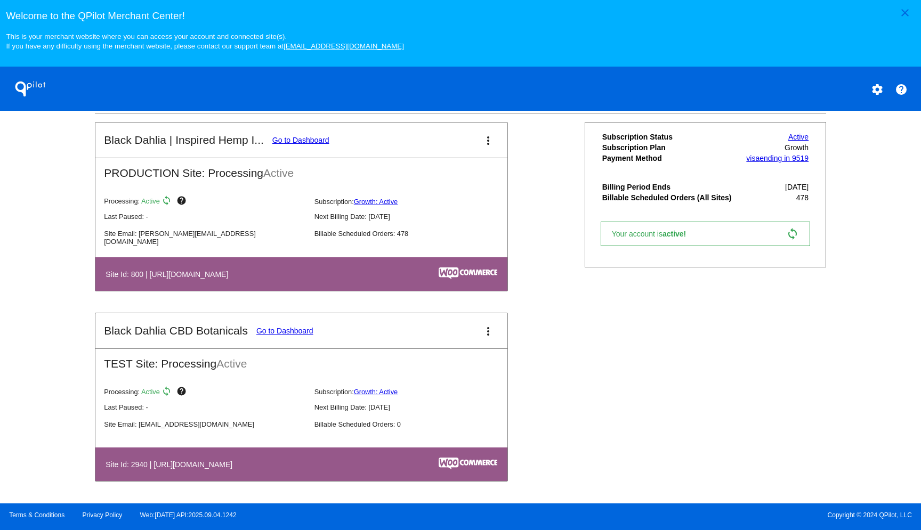
click at [298, 333] on link "Go to Dashboard" at bounding box center [284, 331] width 57 height 9
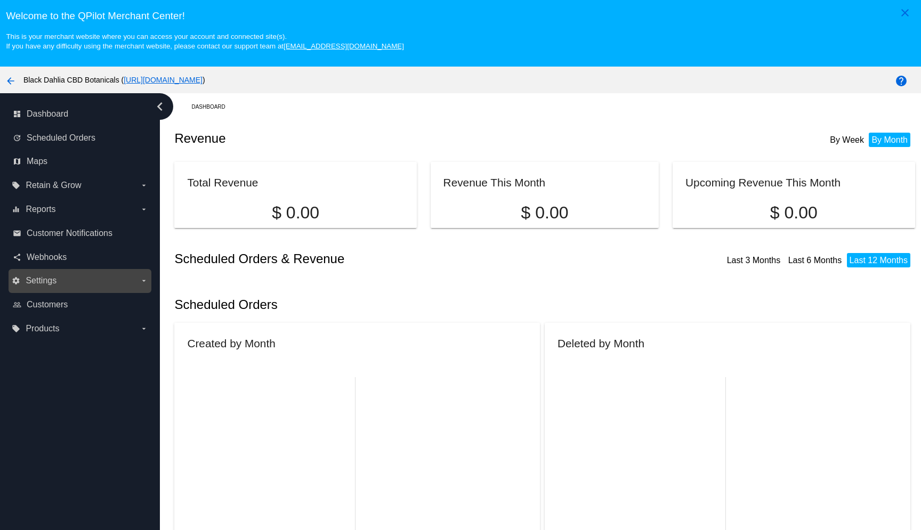
click at [92, 284] on label "settings Settings arrow_drop_down" at bounding box center [80, 280] width 136 height 17
click at [0, 0] on input "settings Settings arrow_drop_down" at bounding box center [0, 0] width 0 height 0
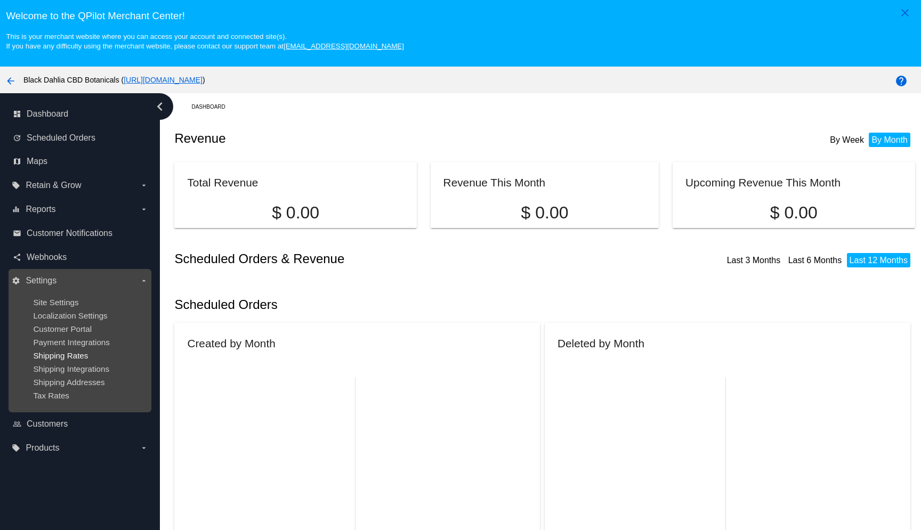
click at [88, 360] on span "Shipping Rates" at bounding box center [60, 355] width 55 height 9
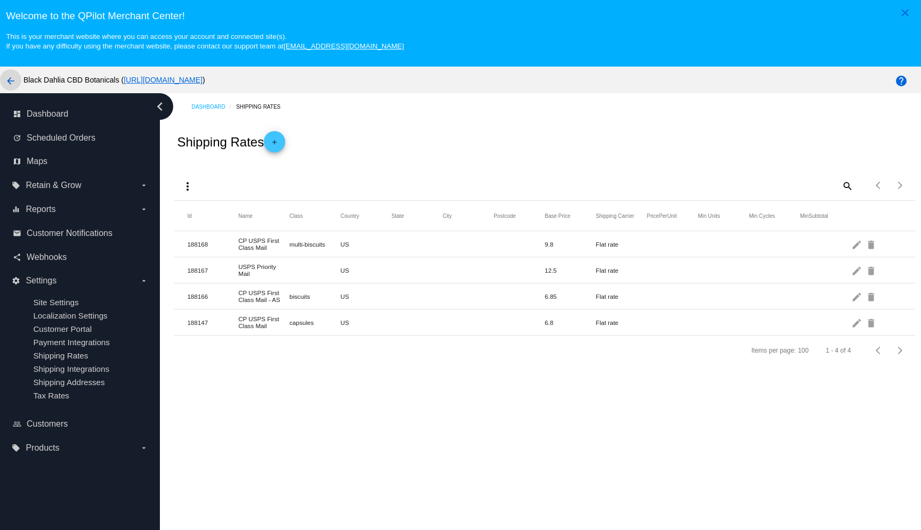
click at [12, 84] on mat-icon "arrow_back" at bounding box center [10, 81] width 13 height 13
